Goal: Complete application form: Complete application form

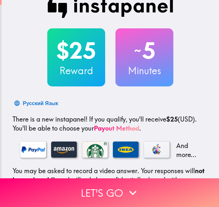
scroll to position [99, 0]
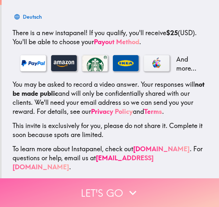
click at [128, 189] on icon "button" at bounding box center [133, 193] width 14 height 14
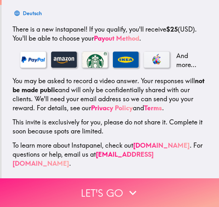
scroll to position [26, 0]
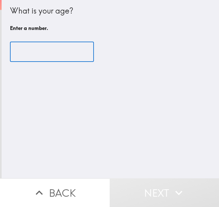
click at [52, 51] on input "number" at bounding box center [52, 52] width 84 height 20
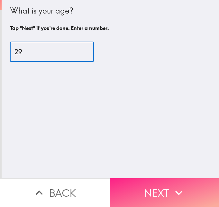
type input "29"
click at [131, 178] on button "Next" at bounding box center [165, 192] width 110 height 29
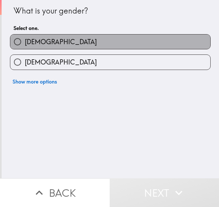
click at [52, 46] on label "[DEMOGRAPHIC_DATA]" at bounding box center [110, 41] width 200 height 15
click at [25, 46] on input "[DEMOGRAPHIC_DATA]" at bounding box center [17, 41] width 15 height 15
radio input "true"
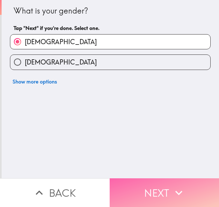
click at [143, 183] on button "Next" at bounding box center [165, 192] width 110 height 29
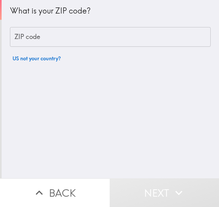
click at [34, 39] on input "ZIP code" at bounding box center [110, 37] width 201 height 20
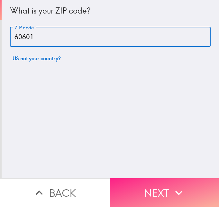
type input "60601"
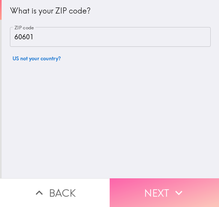
click at [134, 178] on button "Next" at bounding box center [165, 192] width 110 height 29
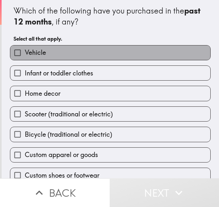
click at [99, 54] on label "Vehicle" at bounding box center [110, 52] width 200 height 15
click at [25, 54] on input "Vehicle" at bounding box center [17, 52] width 15 height 15
checkbox input "true"
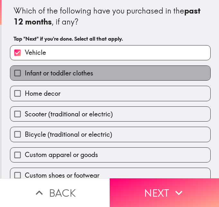
click at [128, 74] on label "Infant or toddler clothes" at bounding box center [110, 73] width 200 height 15
click at [25, 74] on input "Infant or toddler clothes" at bounding box center [17, 73] width 15 height 15
checkbox input "true"
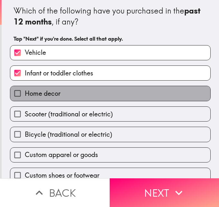
click at [123, 89] on label "Home decor" at bounding box center [110, 93] width 200 height 15
click at [25, 89] on input "Home decor" at bounding box center [17, 93] width 15 height 15
checkbox input "true"
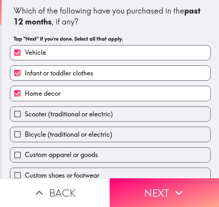
scroll to position [31, 0]
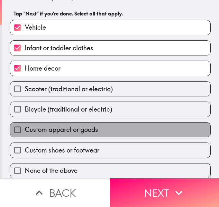
click at [123, 123] on label "Custom apparel or goods" at bounding box center [110, 129] width 200 height 15
click at [25, 123] on input "Custom apparel or goods" at bounding box center [17, 129] width 15 height 15
checkbox input "true"
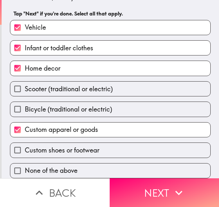
click at [123, 143] on label "Custom shoes or footwear" at bounding box center [110, 150] width 200 height 15
click at [25, 143] on input "Custom shoes or footwear" at bounding box center [17, 150] width 15 height 15
checkbox input "true"
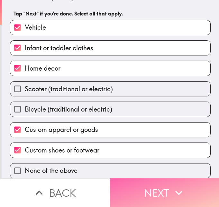
click at [162, 191] on button "Next" at bounding box center [165, 192] width 110 height 29
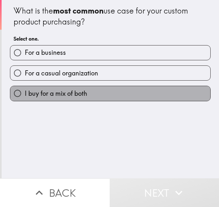
click at [29, 95] on span "I buy for a mix of both" at bounding box center [56, 93] width 63 height 9
click at [25, 95] on input "I buy for a mix of both" at bounding box center [17, 93] width 15 height 15
radio input "true"
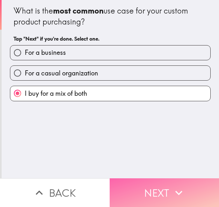
click at [154, 190] on button "Next" at bounding box center [165, 192] width 110 height 29
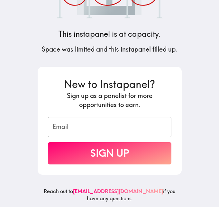
scroll to position [64, 0]
